Goal: Task Accomplishment & Management: Manage account settings

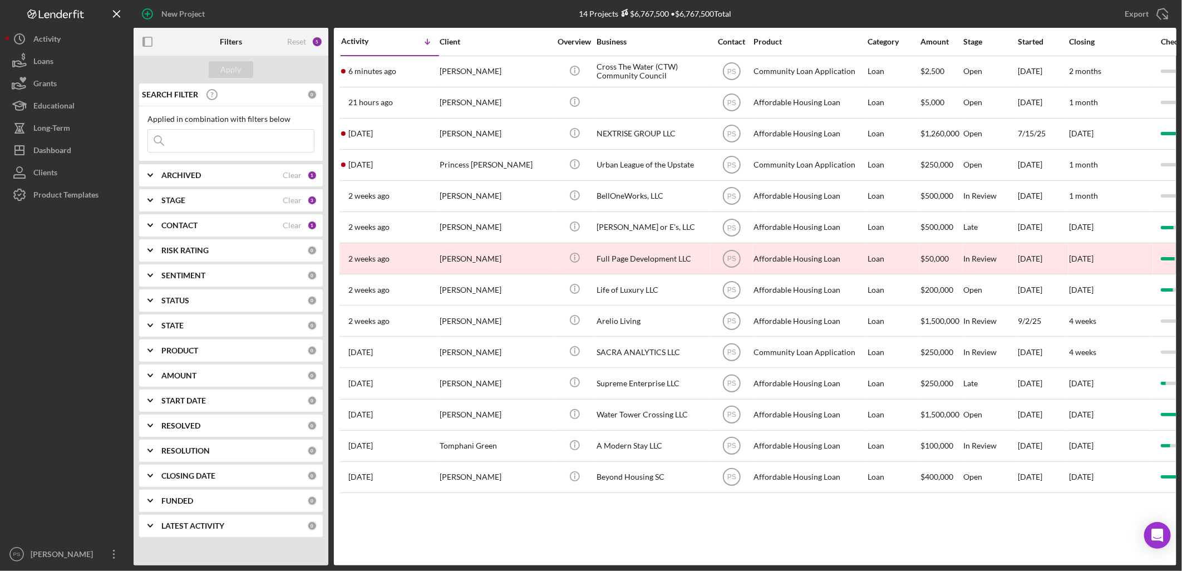
click at [205, 200] on div "STAGE" at bounding box center [221, 200] width 121 height 9
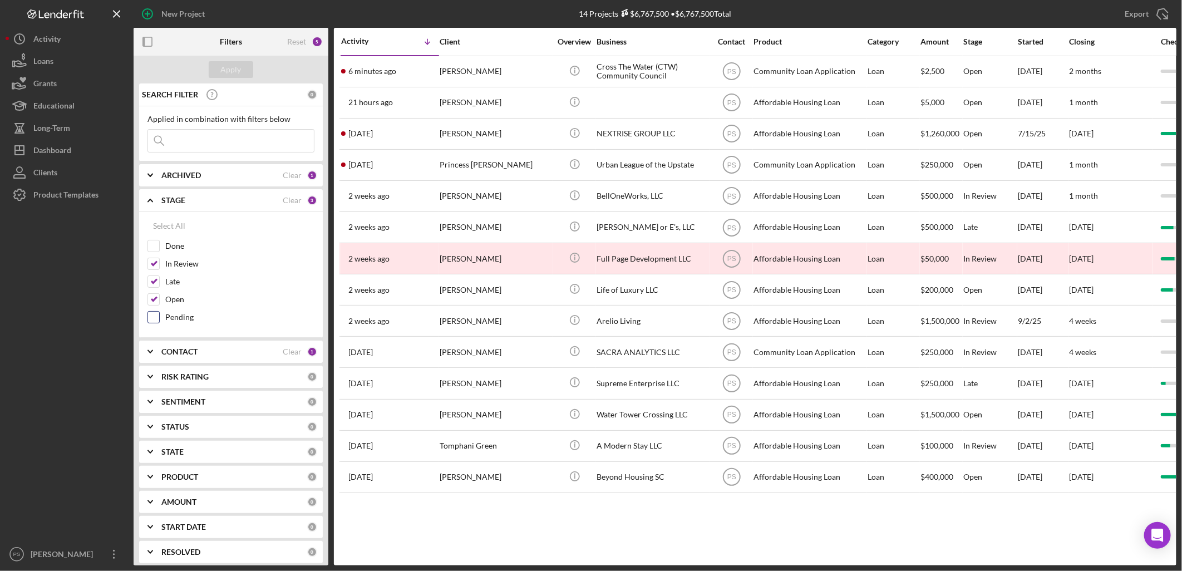
click at [178, 314] on label "Pending" at bounding box center [239, 317] width 149 height 11
click at [159, 314] on input "Pending" at bounding box center [153, 317] width 11 height 11
checkbox input "true"
click at [230, 73] on div "Apply" at bounding box center [231, 69] width 21 height 17
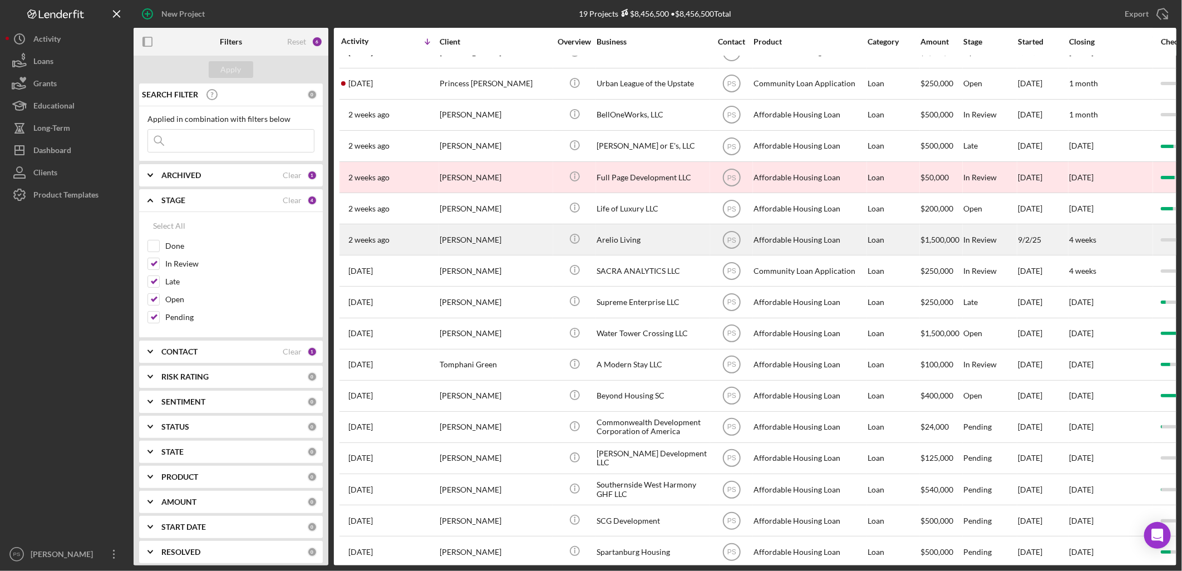
scroll to position [107, 0]
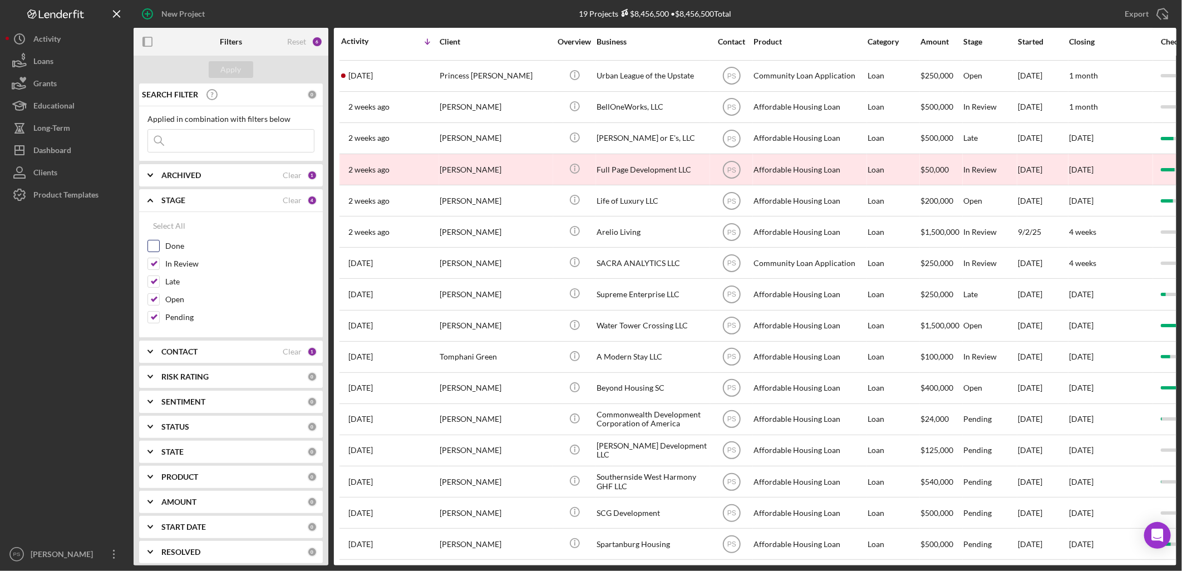
click at [157, 247] on input "Done" at bounding box center [153, 245] width 11 height 11
checkbox input "true"
click at [241, 69] on button "Apply" at bounding box center [231, 69] width 45 height 17
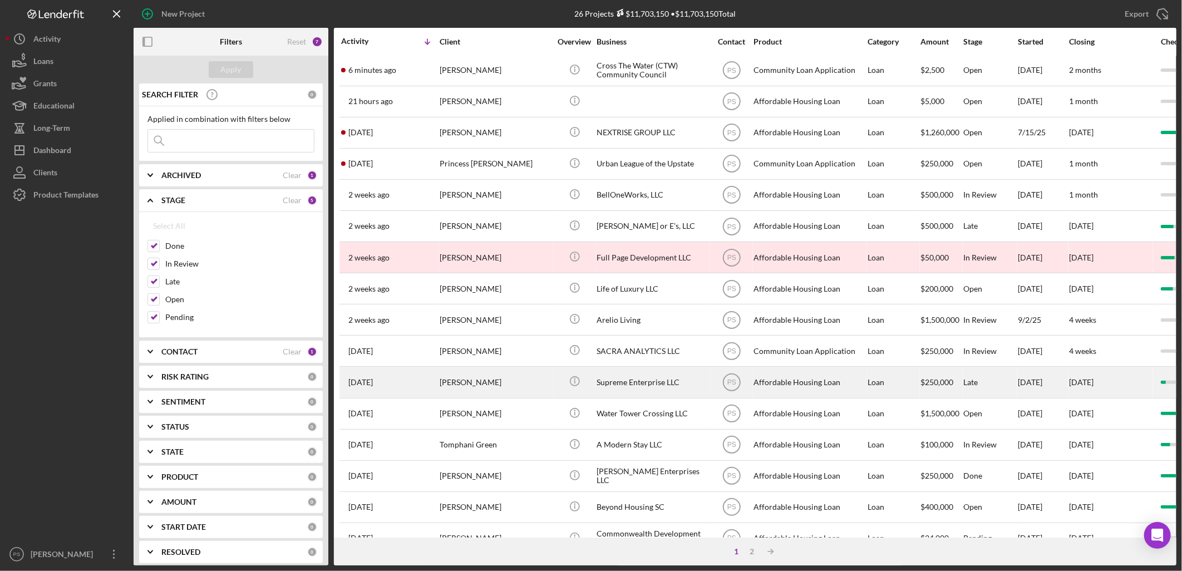
scroll to position [0, 0]
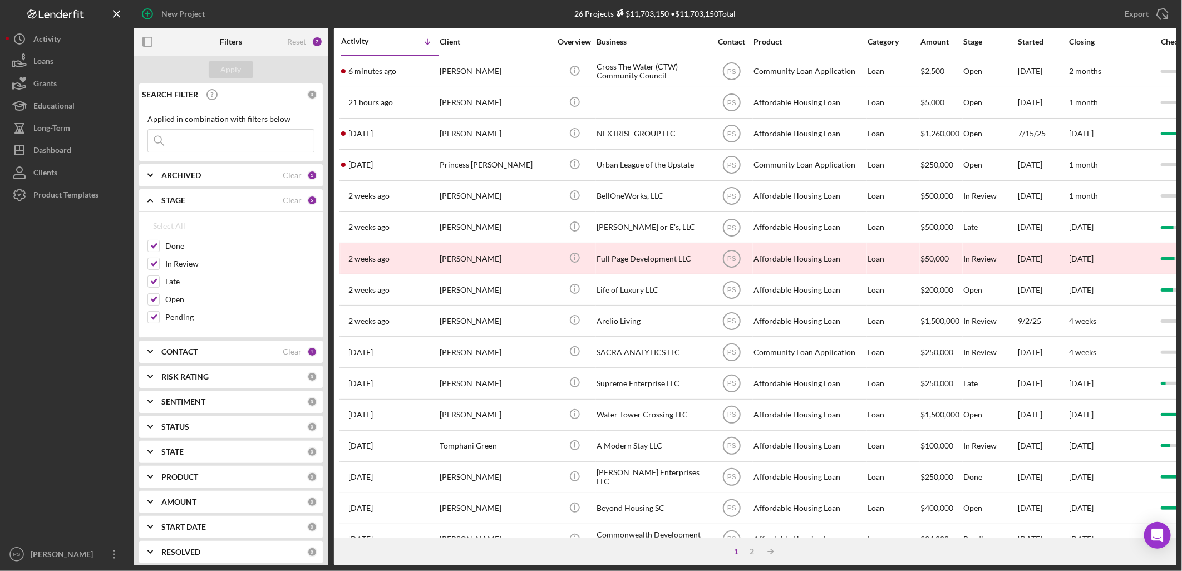
click at [185, 356] on b "CONTACT" at bounding box center [179, 351] width 36 height 9
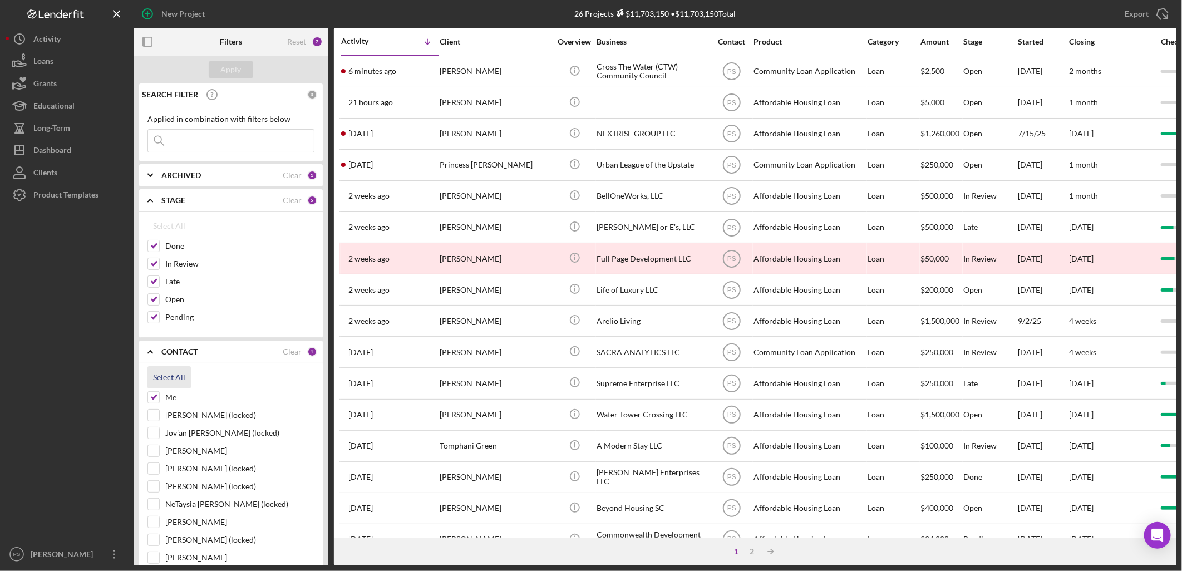
click at [170, 380] on div "Select All" at bounding box center [169, 377] width 32 height 22
checkbox input "true"
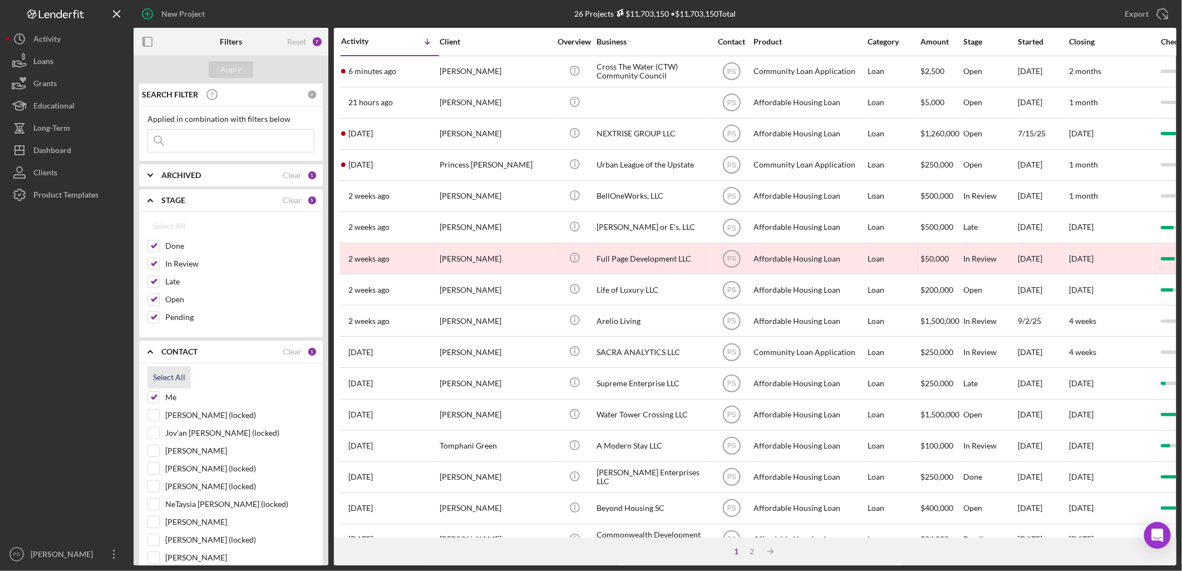
checkbox input "true"
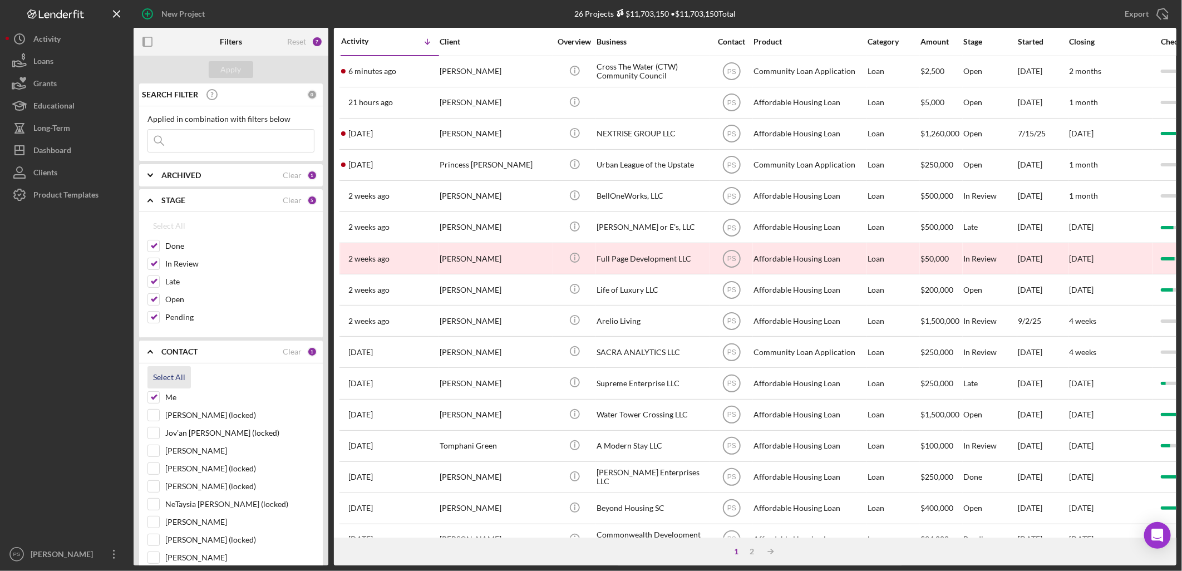
checkbox input "true"
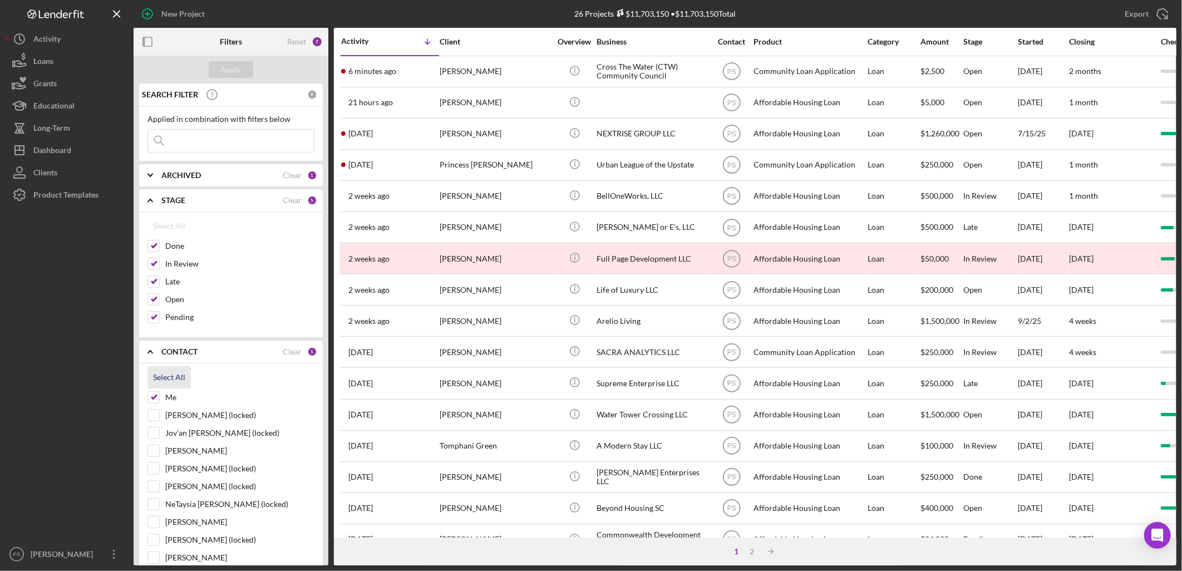
checkbox input "true"
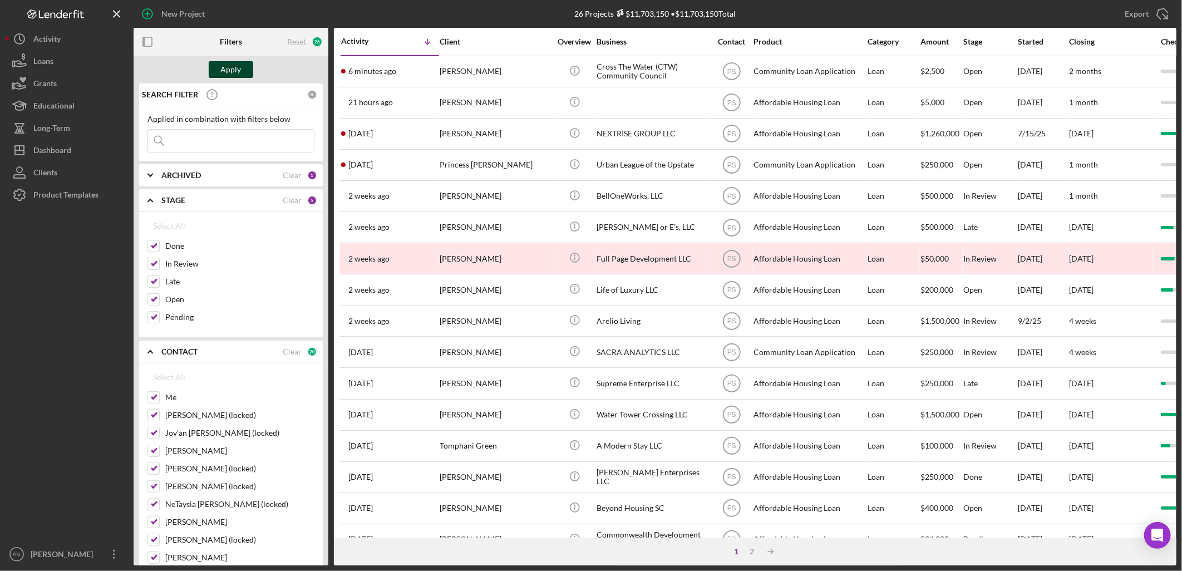
click at [232, 70] on div "Apply" at bounding box center [231, 69] width 21 height 17
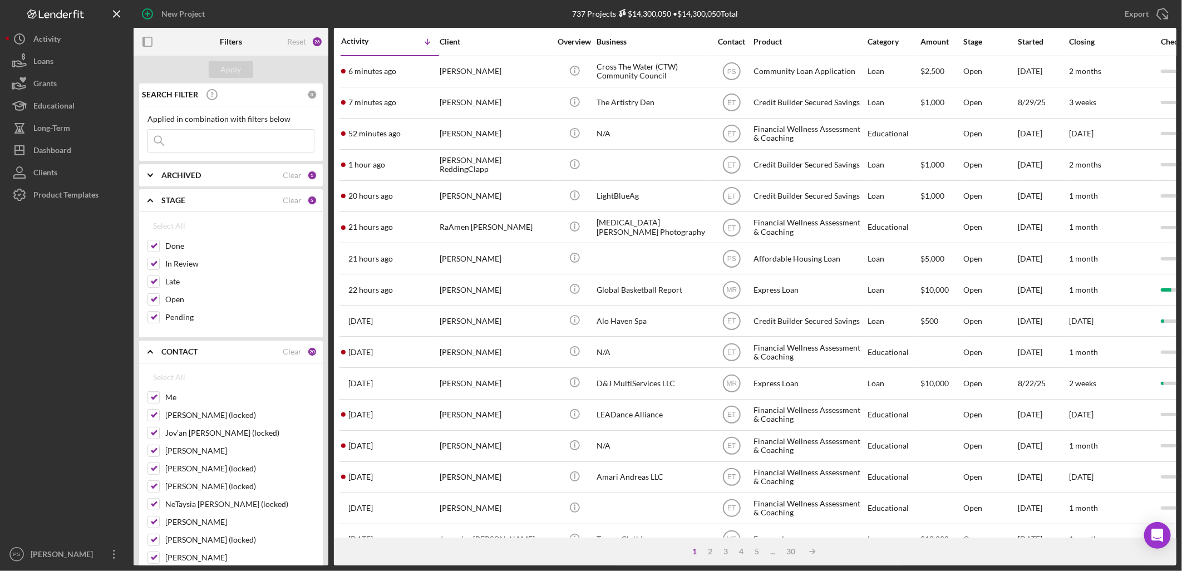
click at [201, 145] on input at bounding box center [231, 141] width 166 height 22
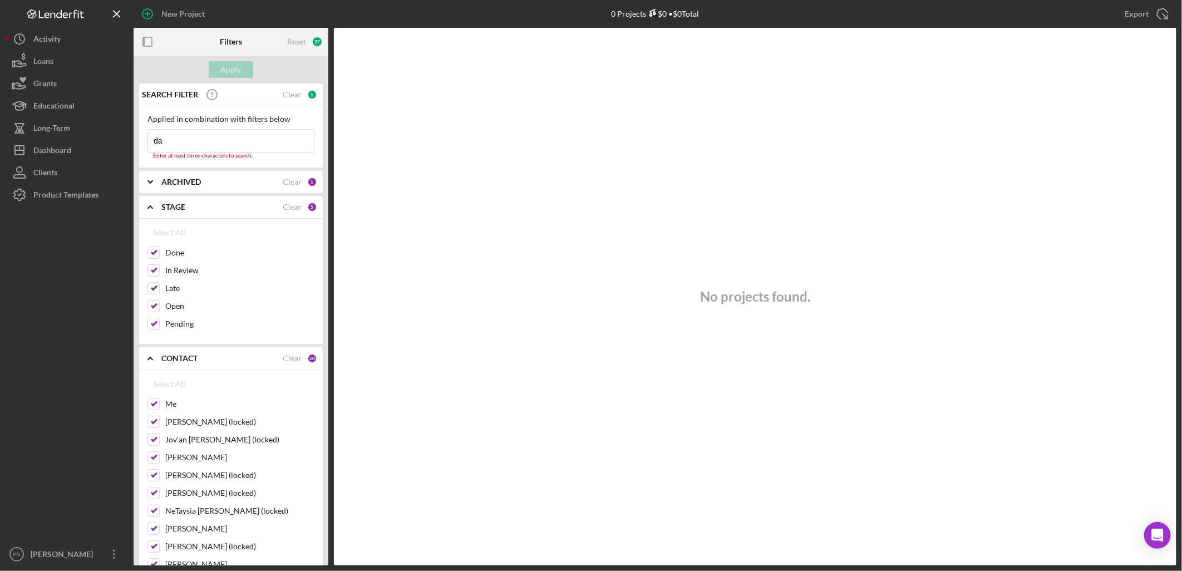
type input "d"
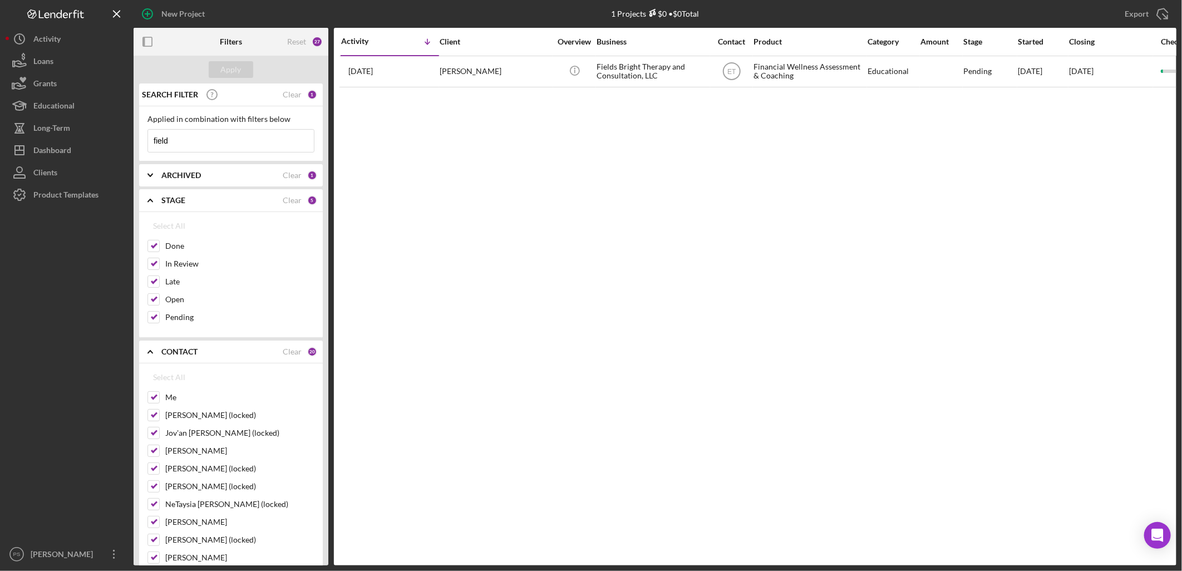
drag, startPoint x: 176, startPoint y: 141, endPoint x: 145, endPoint y: 141, distance: 31.2
click at [145, 141] on div "Applied in combination with filters below field Icon/Menu Close" at bounding box center [231, 133] width 184 height 55
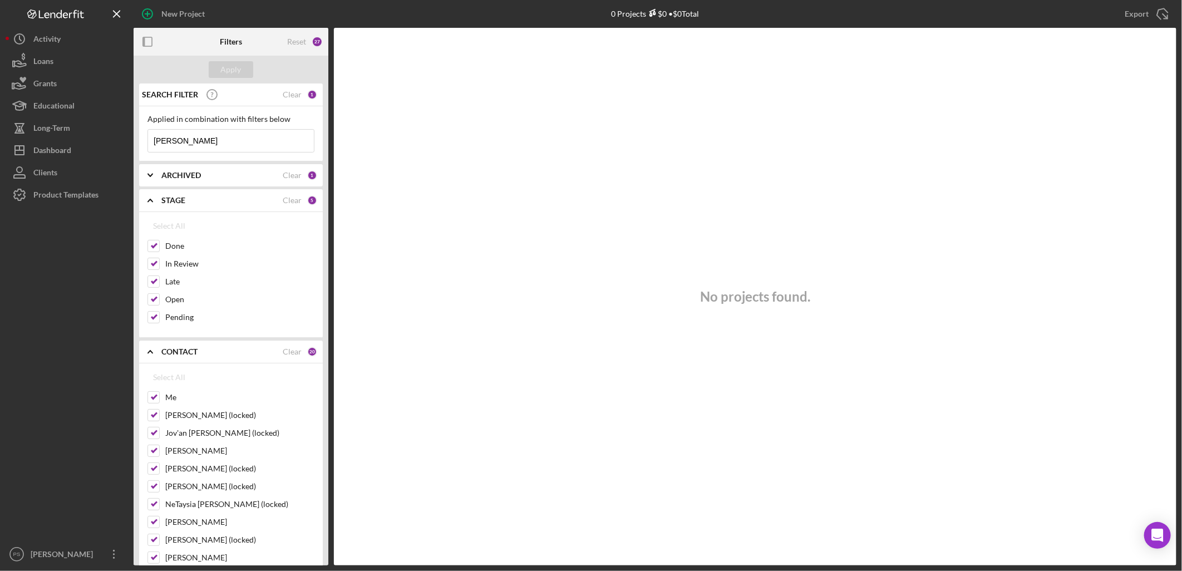
click at [508, 477] on div "No projects found." at bounding box center [755, 297] width 843 height 538
drag, startPoint x: 193, startPoint y: 141, endPoint x: 98, endPoint y: 185, distance: 104.3
click at [111, 149] on div "New Project 0 Projects $0 • $0 Total Export Icon/Export Filters Reset 27 Apply …" at bounding box center [591, 282] width 1171 height 565
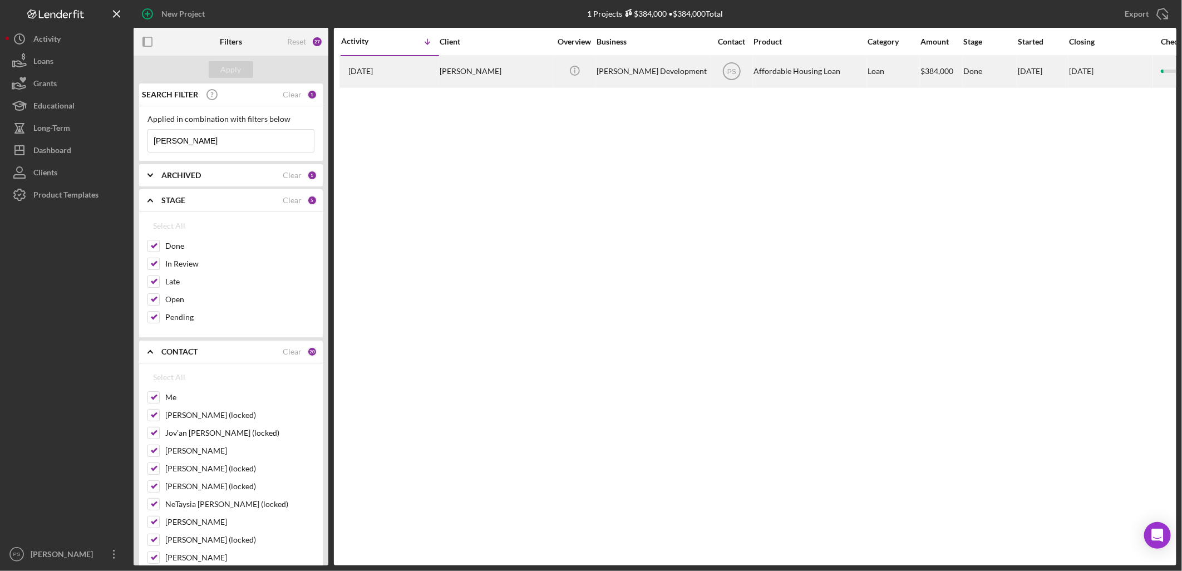
type input "[PERSON_NAME]"
click at [442, 74] on div "[PERSON_NAME]" at bounding box center [495, 71] width 111 height 29
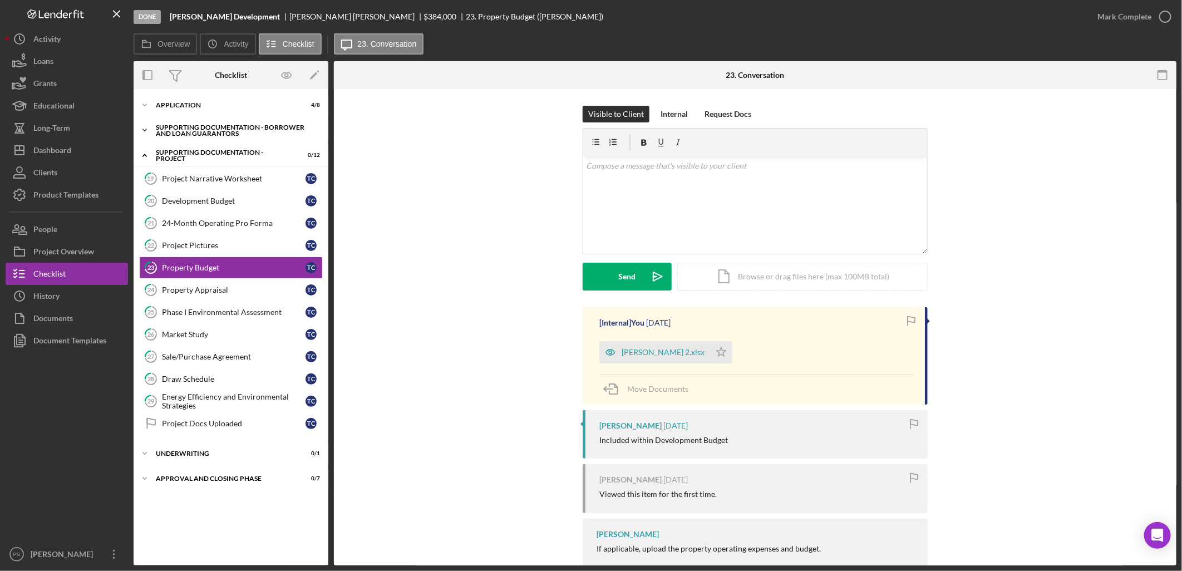
click at [145, 131] on polyline at bounding box center [144, 130] width 3 height 2
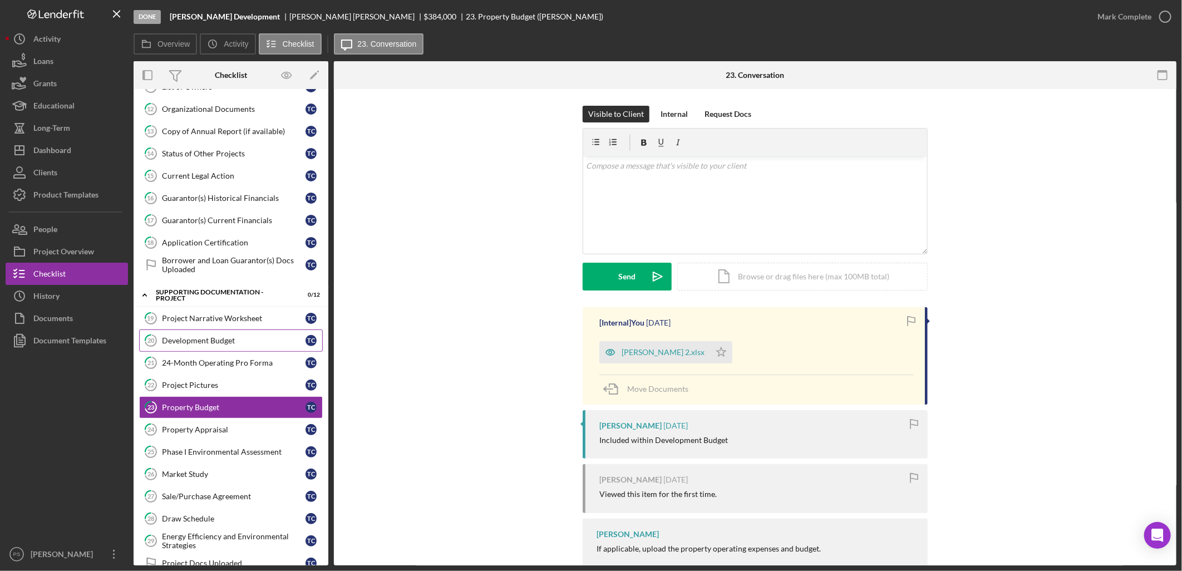
scroll to position [229, 0]
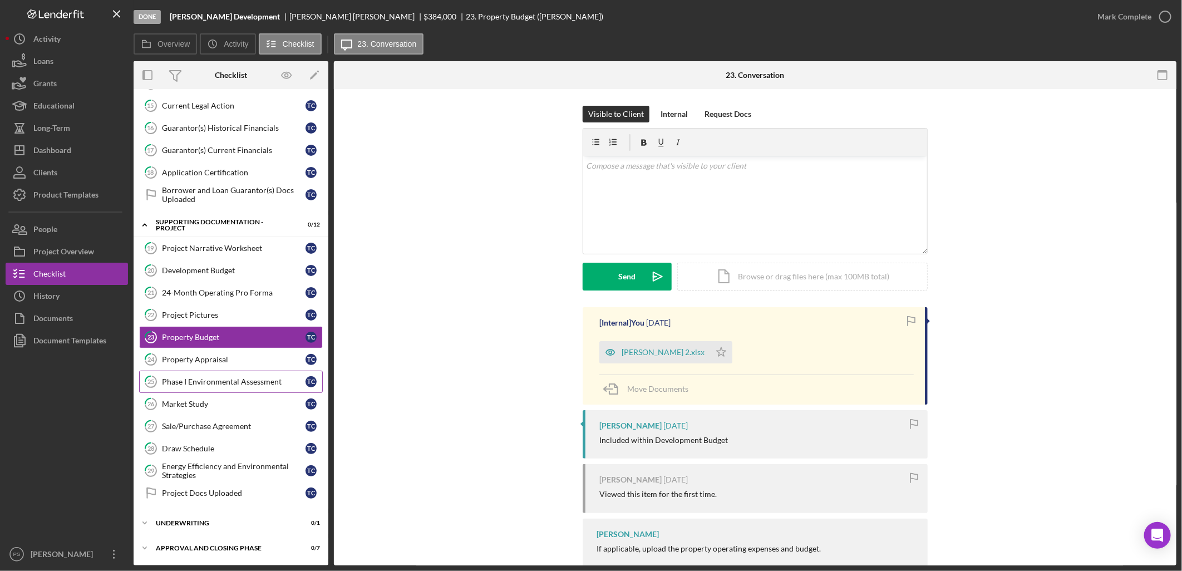
click at [243, 376] on link "25 Phase I Environmental Assessment T C" at bounding box center [231, 382] width 184 height 22
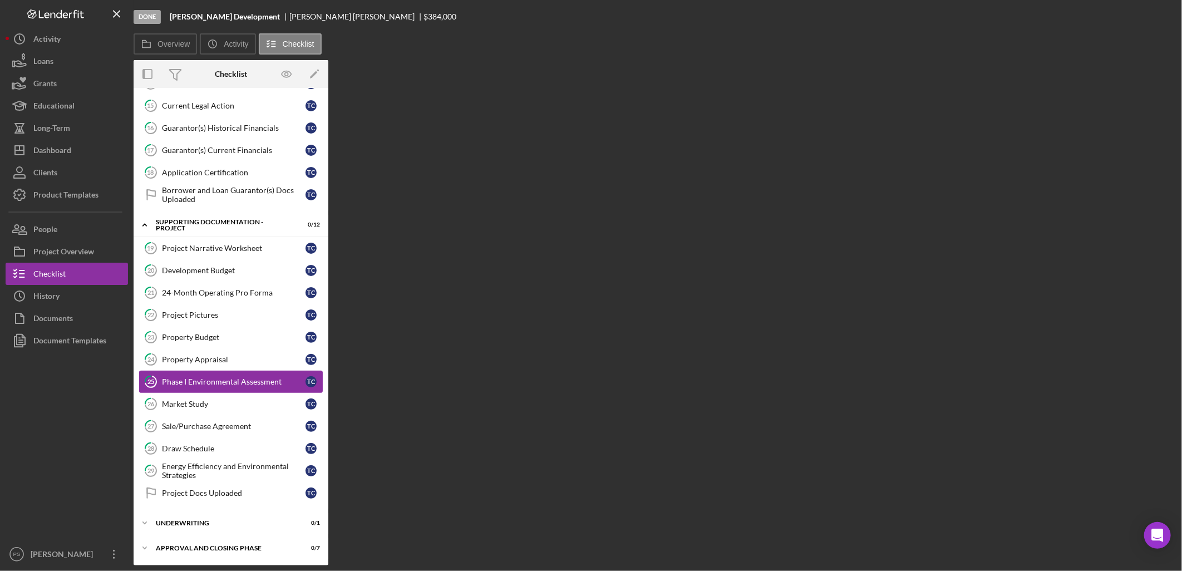
scroll to position [229, 0]
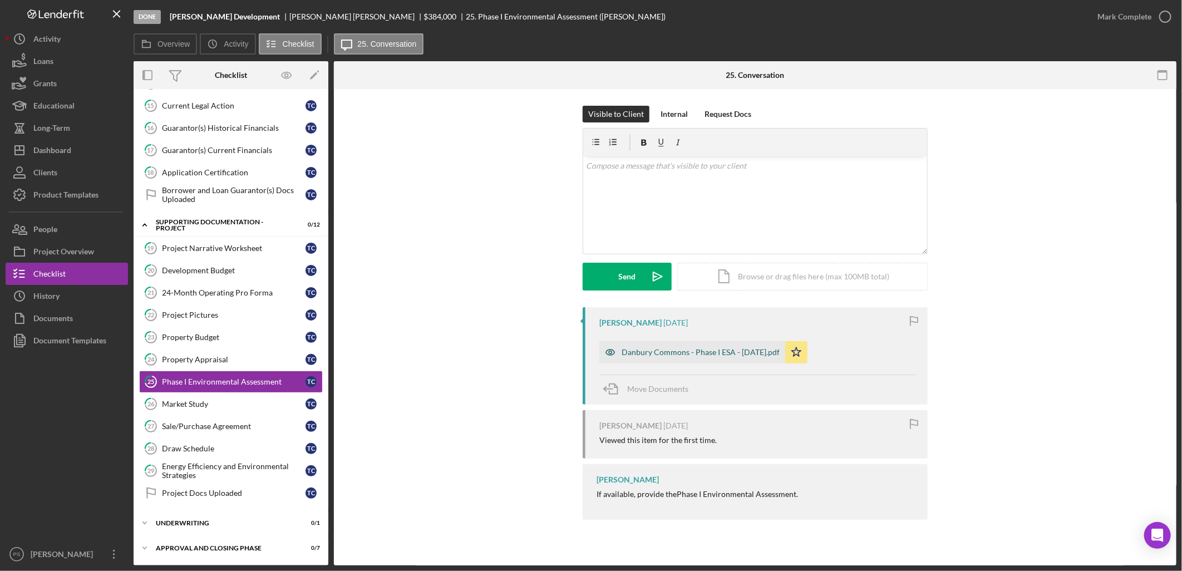
click at [737, 352] on div "Danbury Commons - Phase I ESA - [DATE].pdf" at bounding box center [701, 352] width 158 height 9
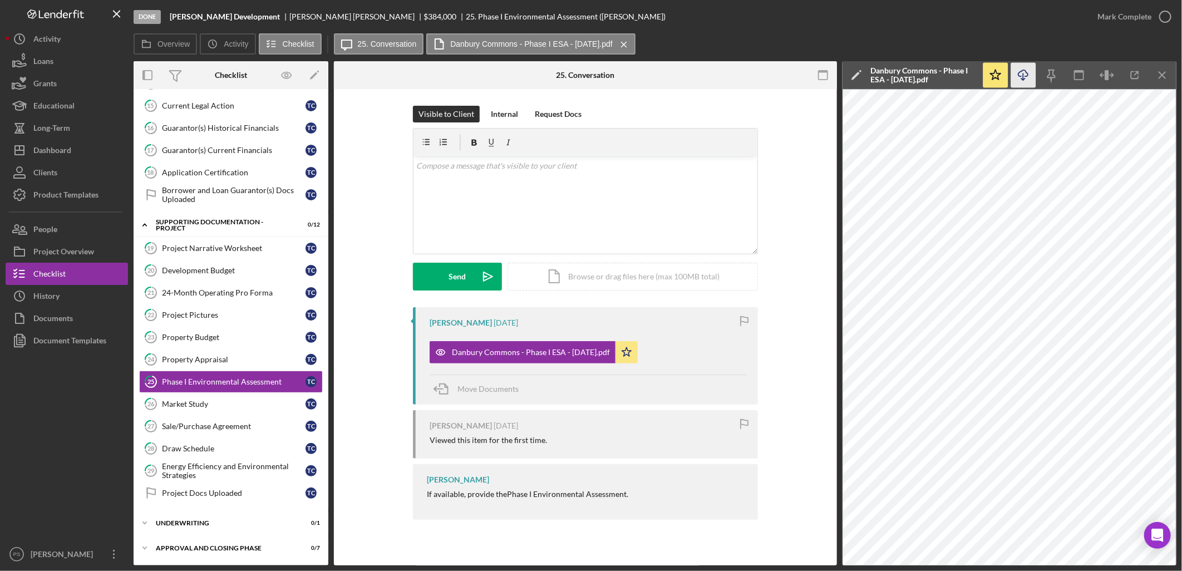
click at [1025, 74] on icon "Icon/Download" at bounding box center [1023, 75] width 25 height 25
